Goal: Information Seeking & Learning: Learn about a topic

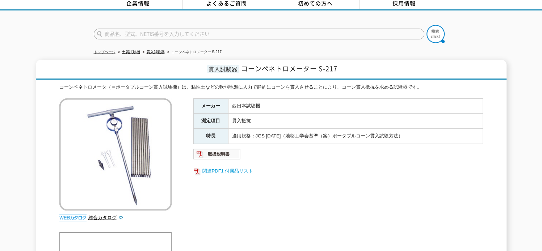
click at [234, 166] on link "関連PDF1 付属品リスト" at bounding box center [338, 170] width 290 height 9
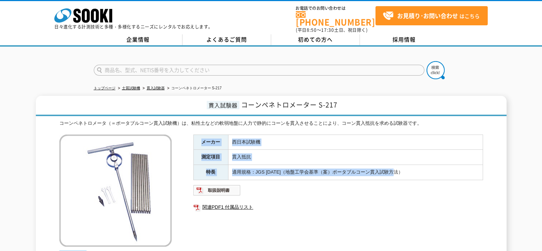
drag, startPoint x: 364, startPoint y: 162, endPoint x: 200, endPoint y: 132, distance: 166.7
click at [200, 135] on tbody "メーカー 西日本試験機 測定項目 貫入抵抗 特長 適用規格：JGS [DATE]（地盤工学会基準（案）ポータブルコーン貫入試験方法）" at bounding box center [337, 157] width 289 height 45
drag, startPoint x: 200, startPoint y: 132, endPoint x: 226, endPoint y: 146, distance: 29.5
click at [226, 150] on th "測定項目" at bounding box center [210, 157] width 35 height 15
click at [199, 151] on th "測定項目" at bounding box center [210, 157] width 35 height 15
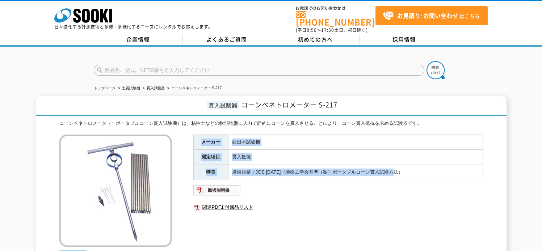
drag, startPoint x: 195, startPoint y: 135, endPoint x: 400, endPoint y: 170, distance: 207.9
click at [400, 170] on tbody "メーカー 西日本試験機 測定項目 貫入抵抗 特長 適用規格：JGS [DATE]（地盤工学会基準（案）ポータブルコーン貫入試験方法）" at bounding box center [337, 157] width 289 height 45
drag, startPoint x: 400, startPoint y: 170, endPoint x: 392, endPoint y: 204, distance: 35.1
click at [392, 204] on link "関連PDF1 付属品リスト" at bounding box center [338, 207] width 290 height 9
click at [351, 135] on td "西日本試験機" at bounding box center [355, 142] width 254 height 15
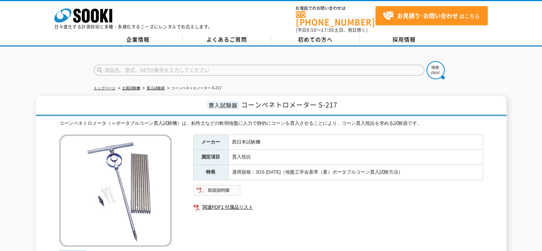
click at [219, 185] on img at bounding box center [216, 191] width 47 height 12
